Goal: Task Accomplishment & Management: Manage account settings

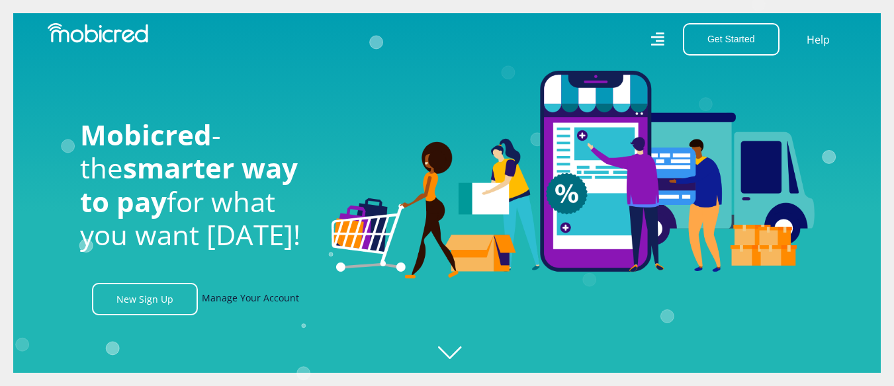
click at [249, 306] on link "Manage Your Account" at bounding box center [250, 299] width 97 height 32
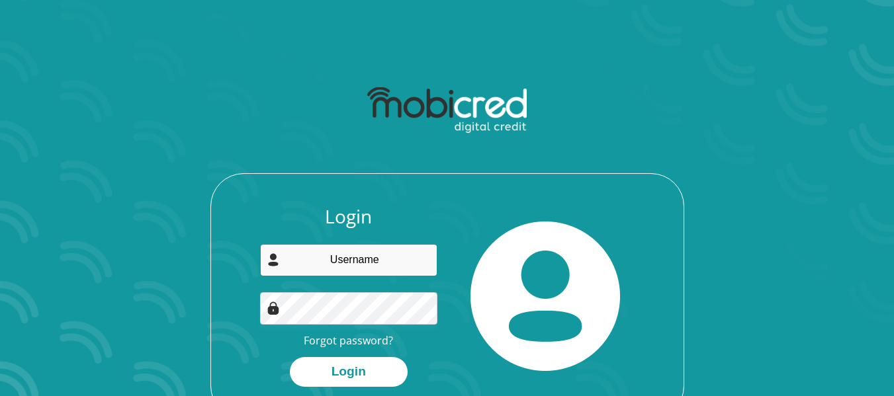
click at [355, 265] on input "email" at bounding box center [348, 260] width 177 height 32
type input "[EMAIL_ADDRESS][DOMAIN_NAME]"
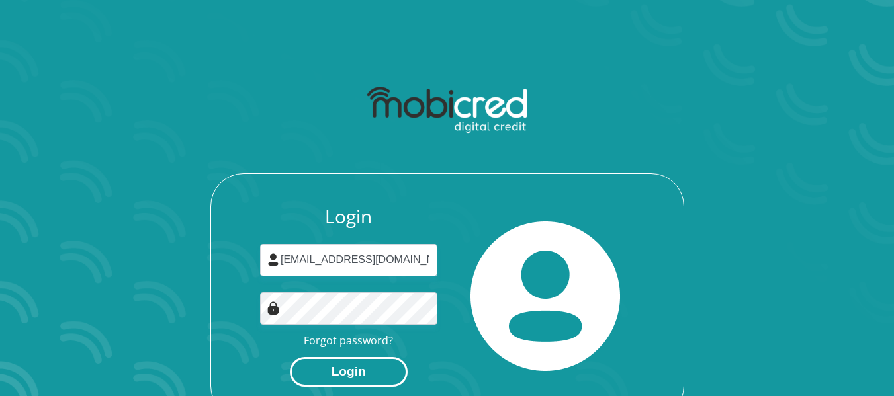
click at [360, 375] on button "Login" at bounding box center [349, 372] width 118 height 30
